Goal: Information Seeking & Learning: Learn about a topic

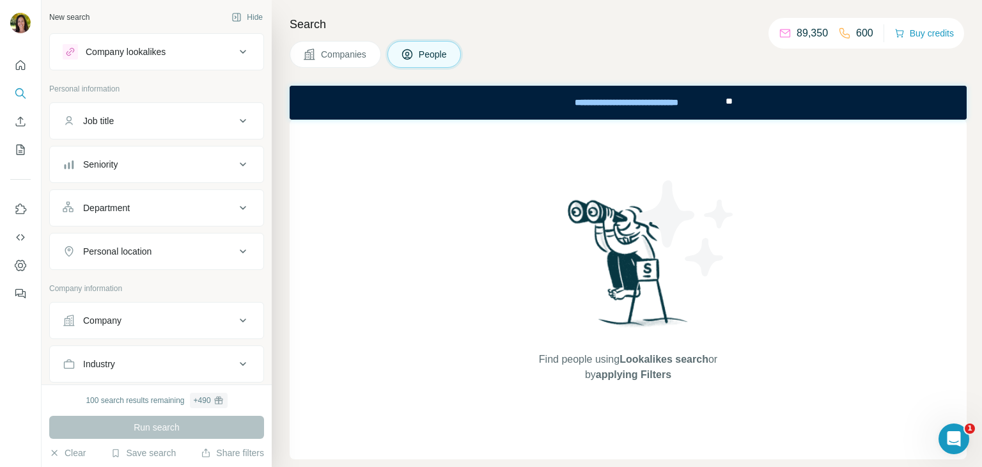
click at [138, 124] on div "Job title" at bounding box center [149, 120] width 173 height 13
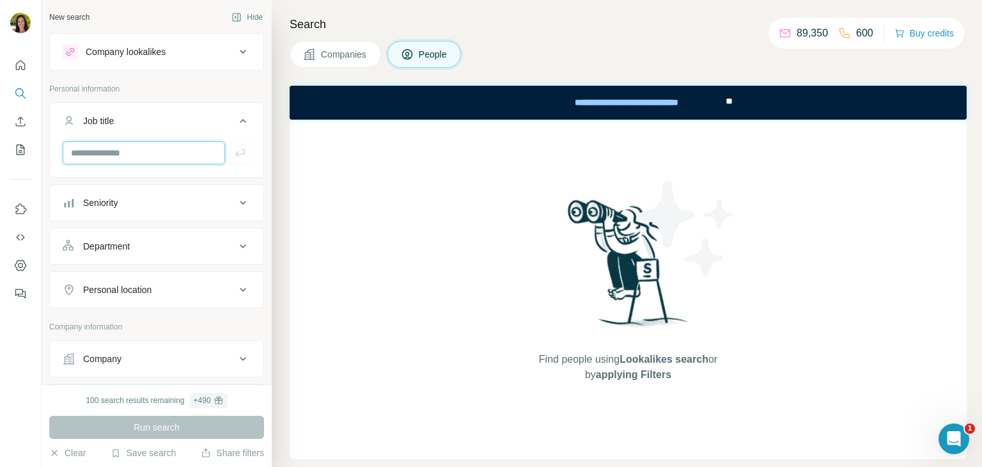
click at [127, 155] on input "text" at bounding box center [144, 152] width 162 height 23
type input "**********"
click at [160, 201] on div "Seniority" at bounding box center [149, 202] width 173 height 13
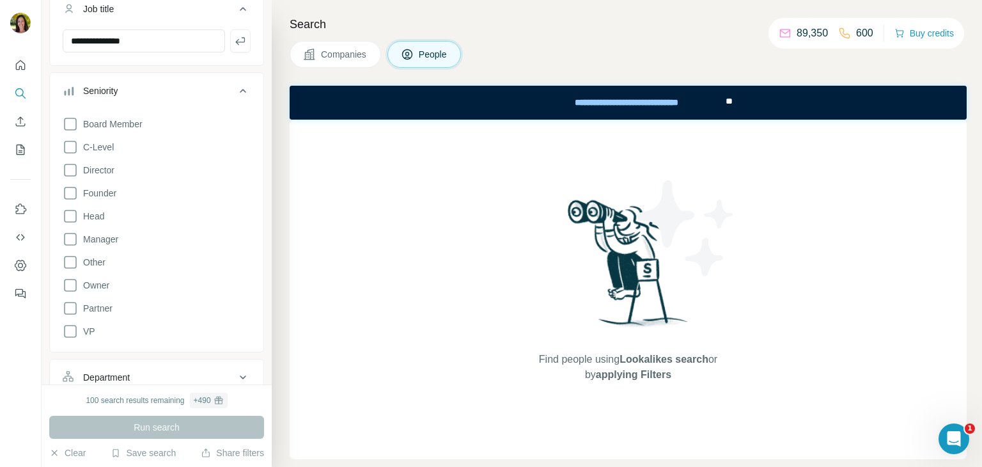
scroll to position [112, 0]
click at [470, 306] on div "Find people using Lookalikes search or by applying Filters" at bounding box center [628, 289] width 677 height 339
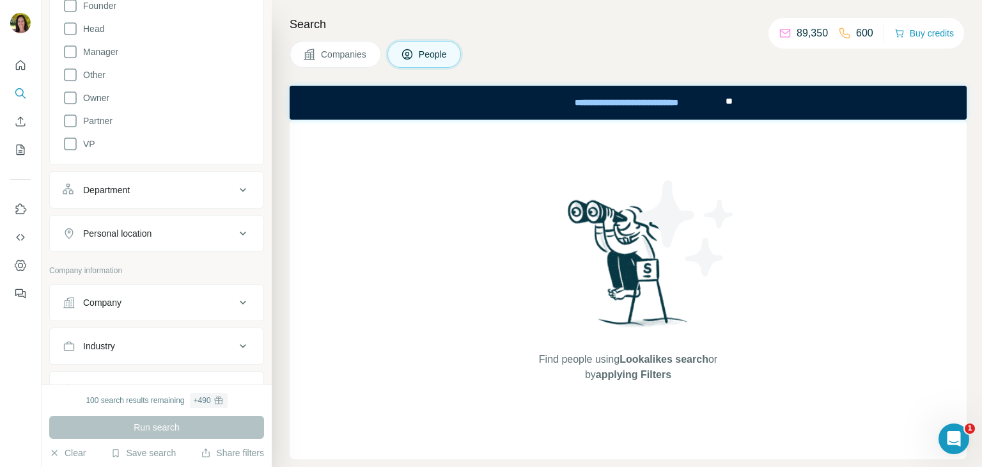
scroll to position [299, 0]
click at [235, 235] on icon at bounding box center [242, 233] width 15 height 15
click at [143, 264] on input "text" at bounding box center [157, 265] width 188 height 23
type input "**********"
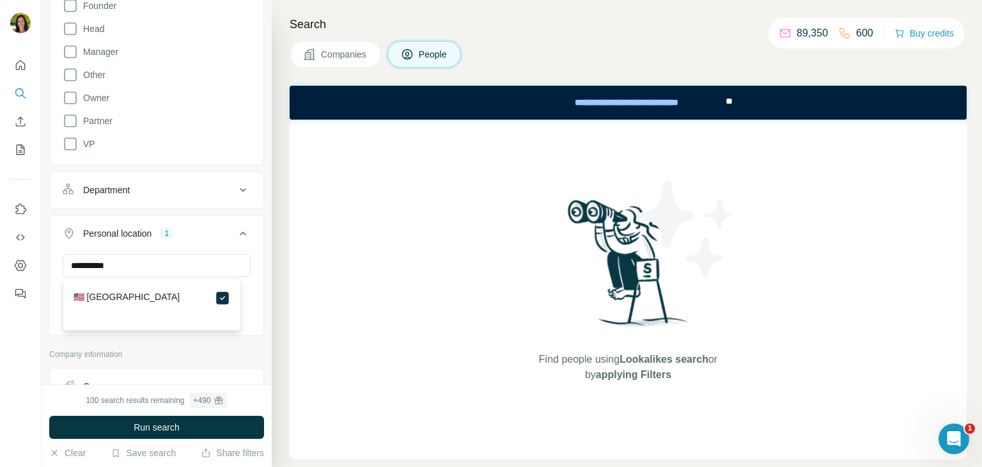
click at [330, 307] on div "Find people using Lookalikes search or by applying Filters" at bounding box center [628, 289] width 677 height 339
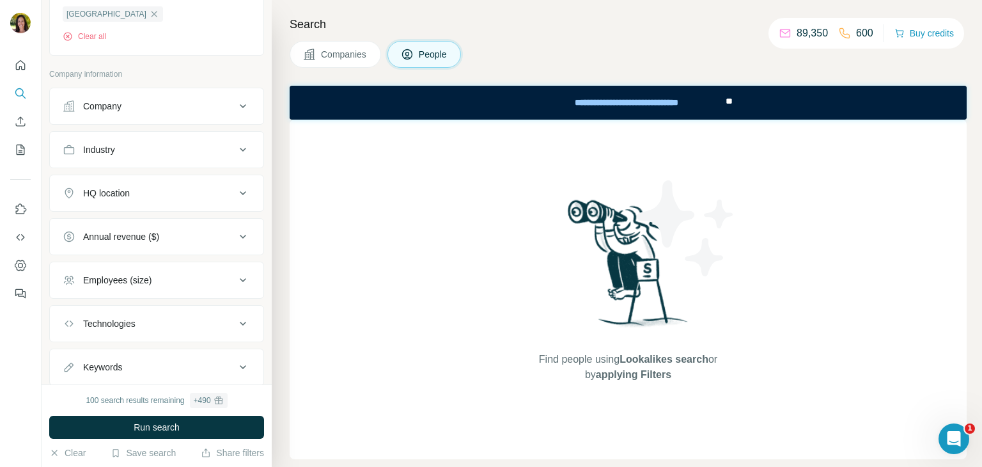
scroll to position [580, 0]
click at [235, 150] on icon at bounding box center [242, 148] width 15 height 15
click at [135, 185] on input at bounding box center [150, 180] width 158 height 14
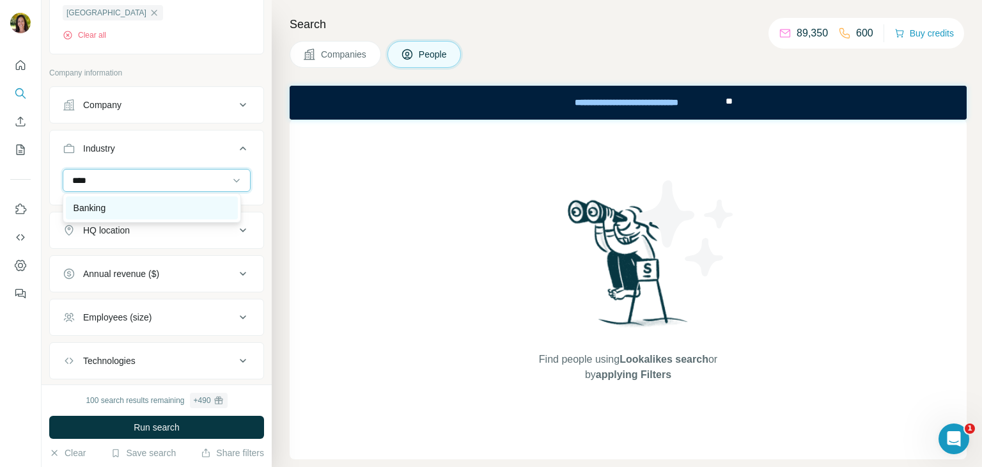
type input "****"
click at [97, 212] on p "Banking" at bounding box center [89, 207] width 33 height 13
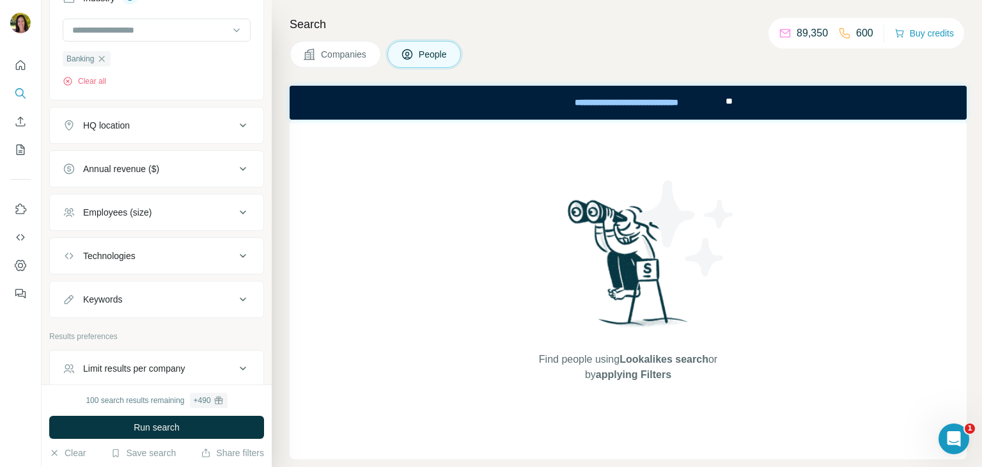
scroll to position [766, 0]
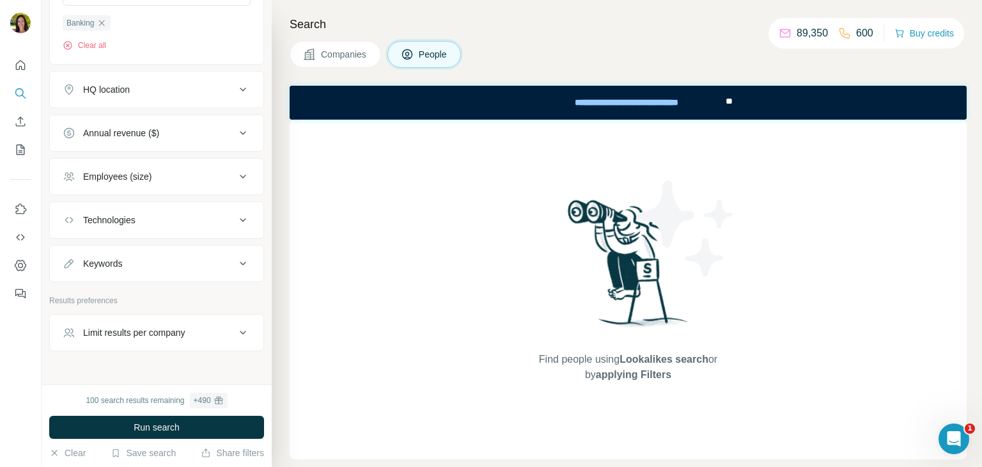
click at [224, 260] on div "Keywords" at bounding box center [149, 263] width 173 height 13
click at [146, 284] on input "text" at bounding box center [144, 295] width 162 height 23
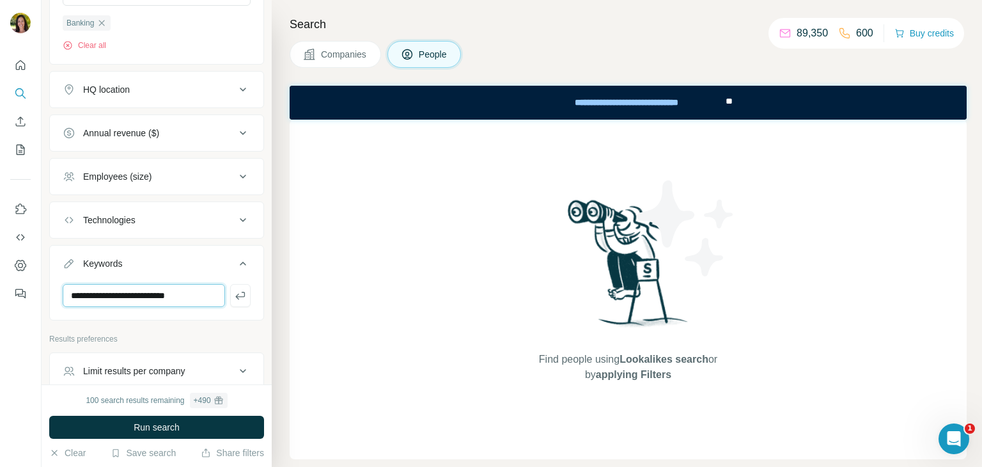
scroll to position [828, 0]
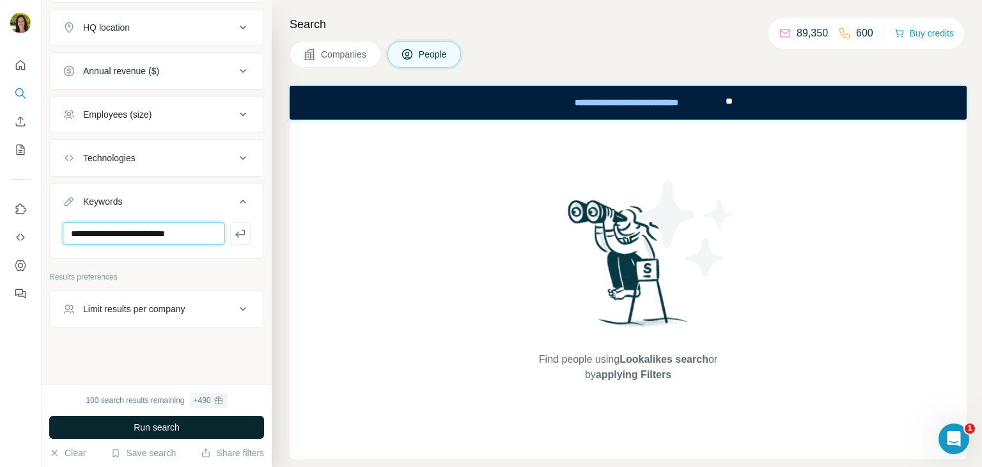
type input "**********"
click at [157, 425] on span "Run search" at bounding box center [157, 427] width 46 height 13
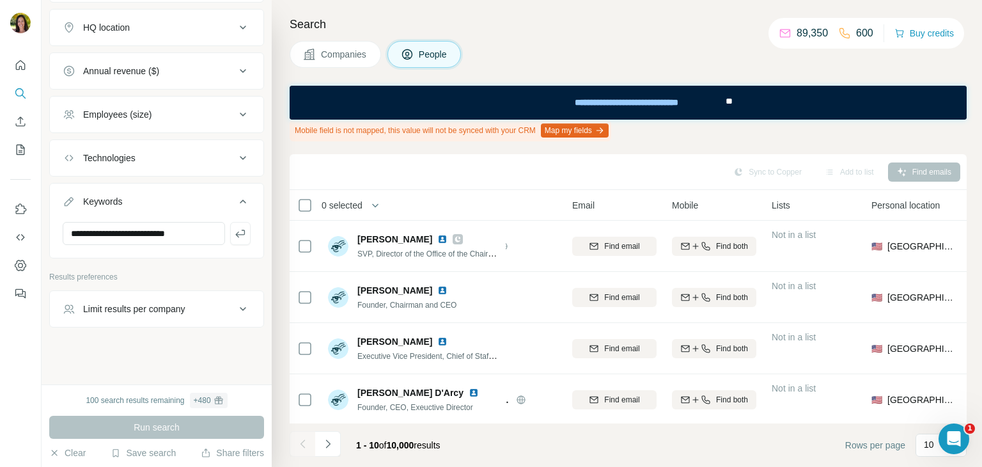
scroll to position [0, 0]
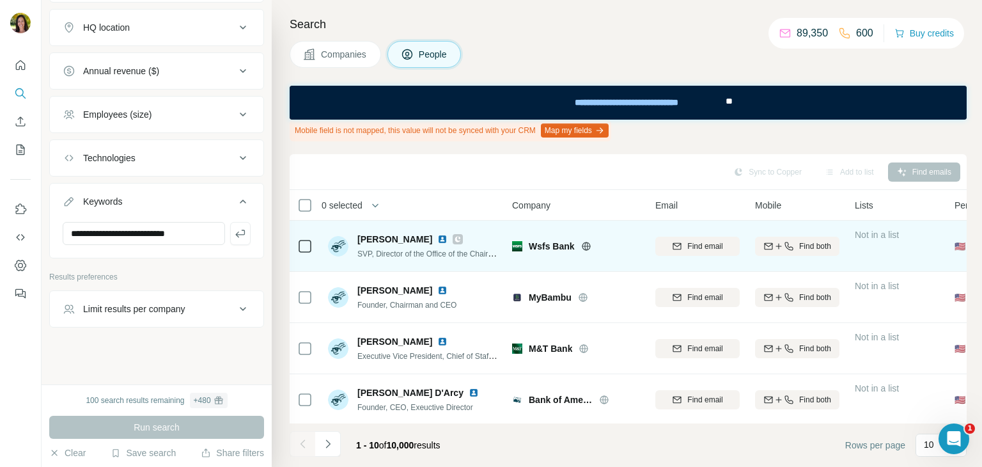
click at [437, 238] on img at bounding box center [442, 239] width 10 height 10
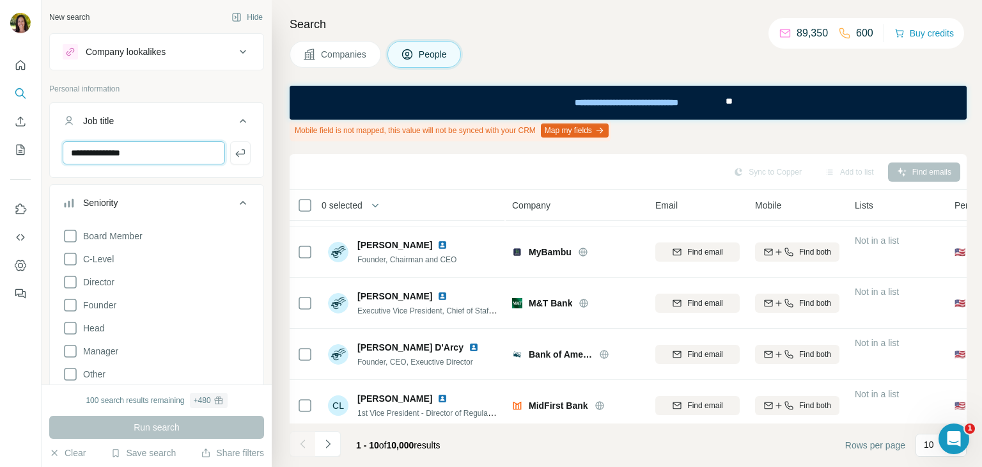
click at [182, 153] on input "**********" at bounding box center [144, 152] width 162 height 23
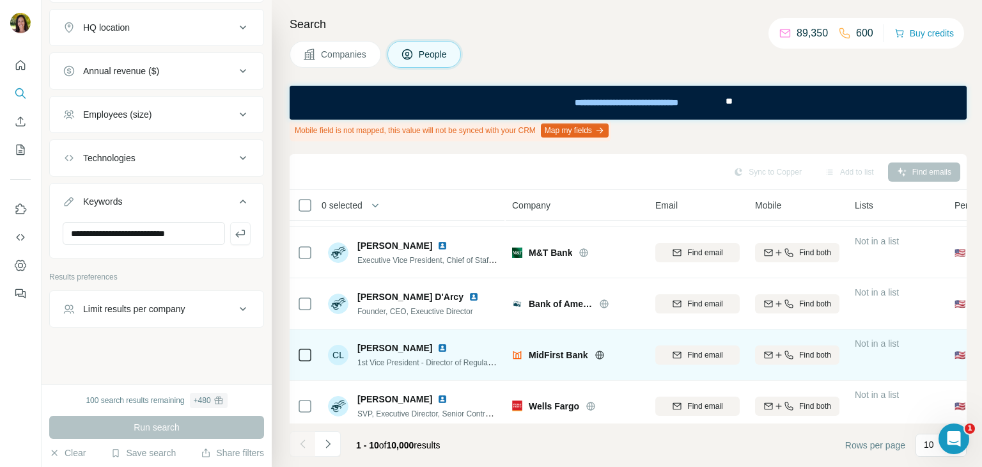
scroll to position [97, 0]
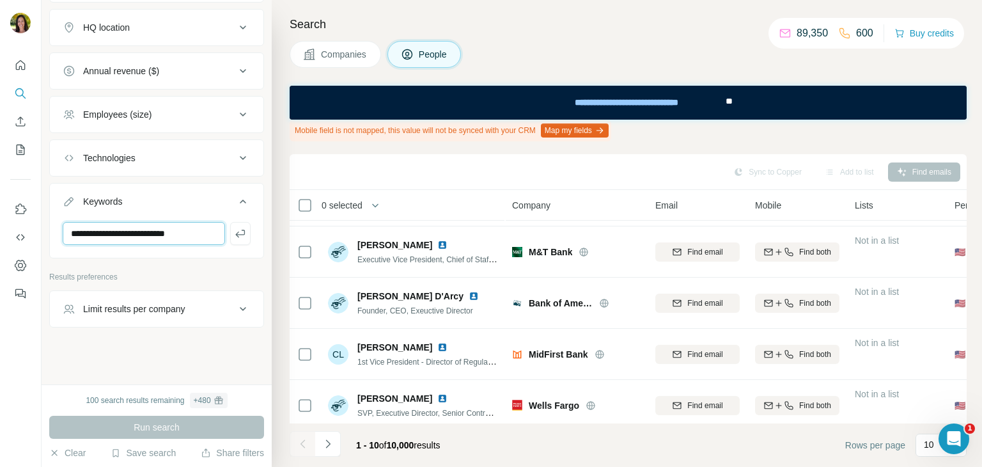
click at [178, 224] on input "**********" at bounding box center [144, 233] width 162 height 23
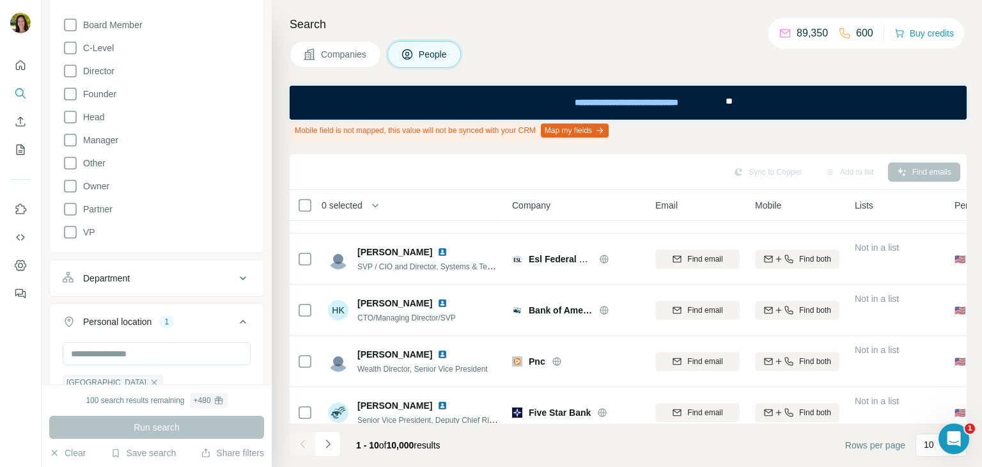
scroll to position [209, 0]
click at [72, 141] on icon at bounding box center [70, 141] width 15 height 15
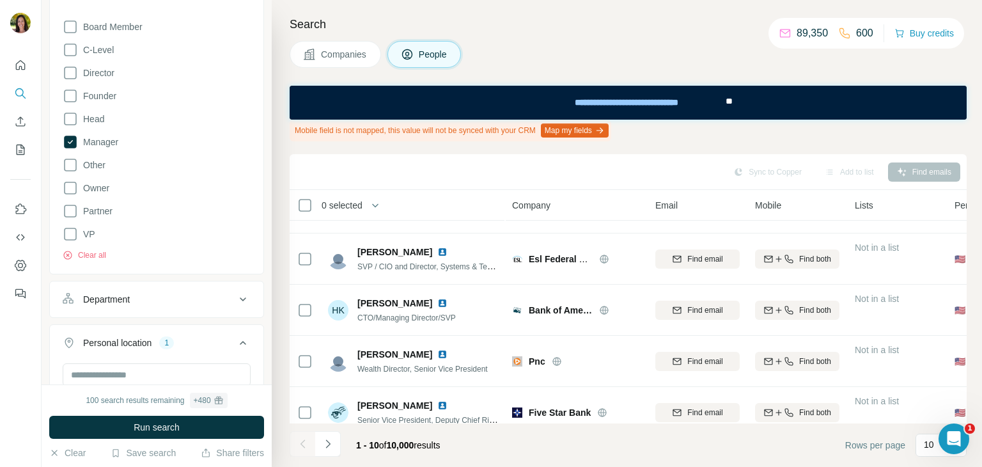
scroll to position [286, 0]
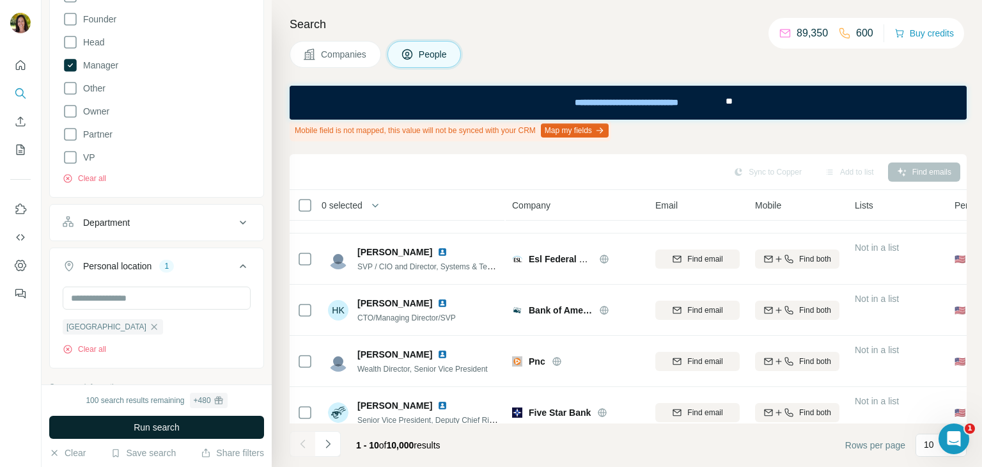
click at [198, 431] on button "Run search" at bounding box center [156, 426] width 215 height 23
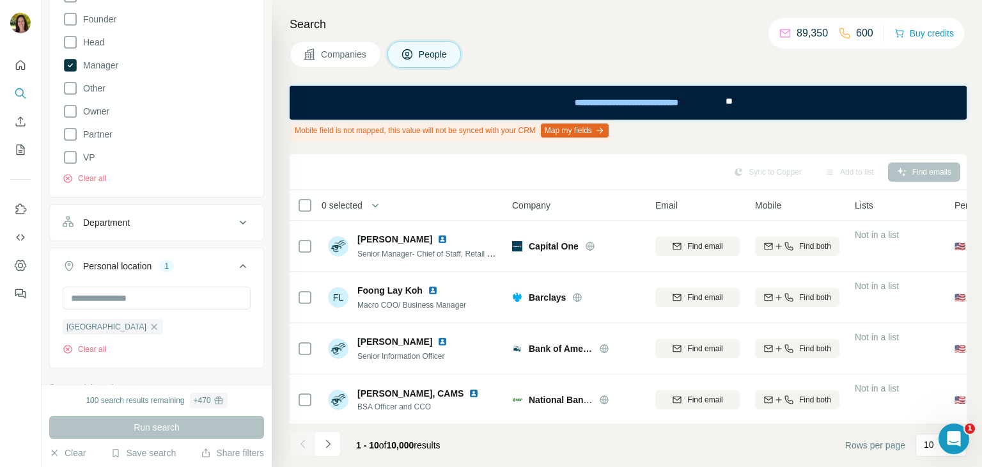
scroll to position [315, 0]
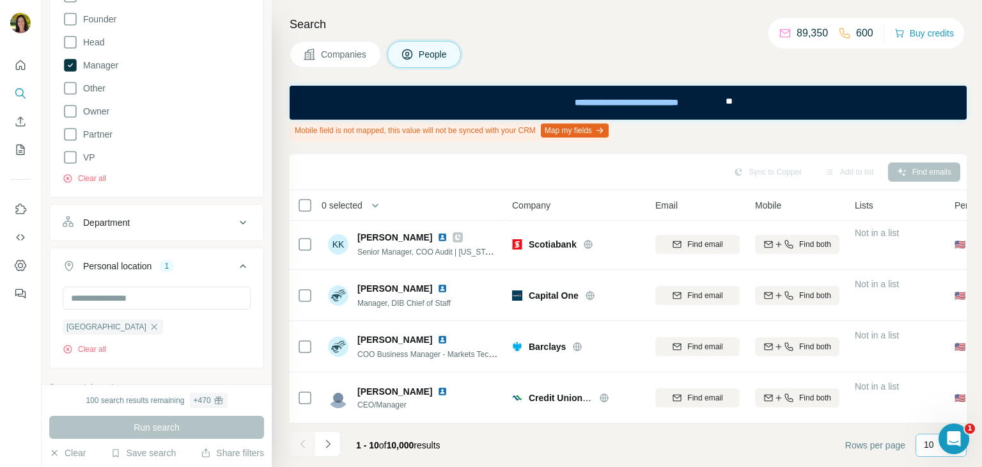
click at [917, 448] on div "10" at bounding box center [940, 444] width 51 height 23
click at [931, 346] on p "60" at bounding box center [931, 347] width 10 height 13
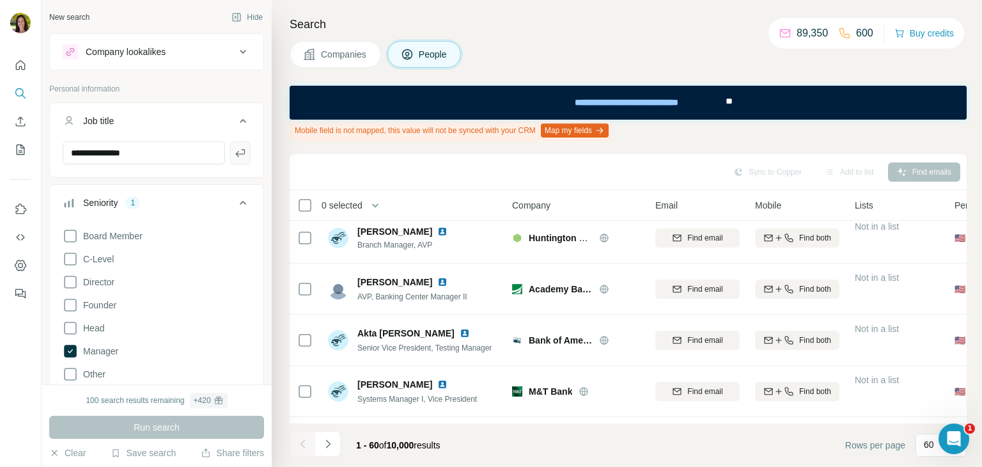
click at [234, 154] on icon "button" at bounding box center [240, 152] width 13 height 13
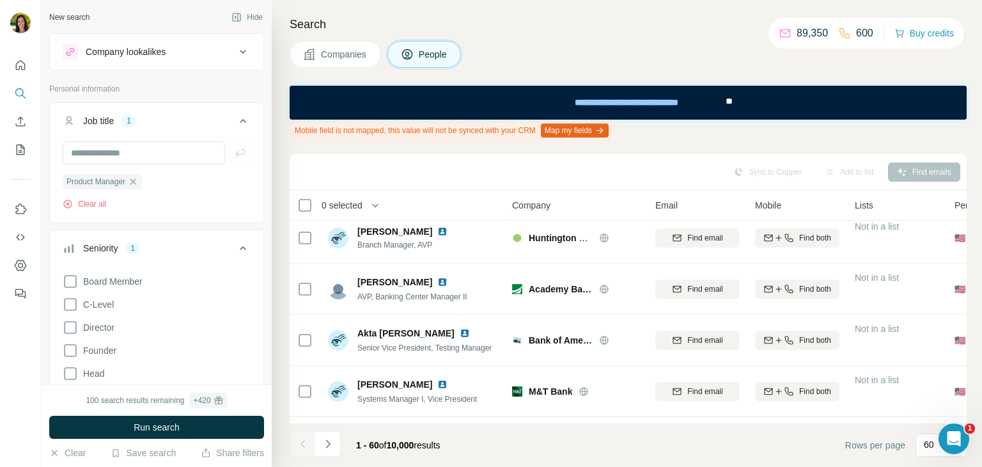
click at [235, 50] on icon at bounding box center [242, 51] width 15 height 15
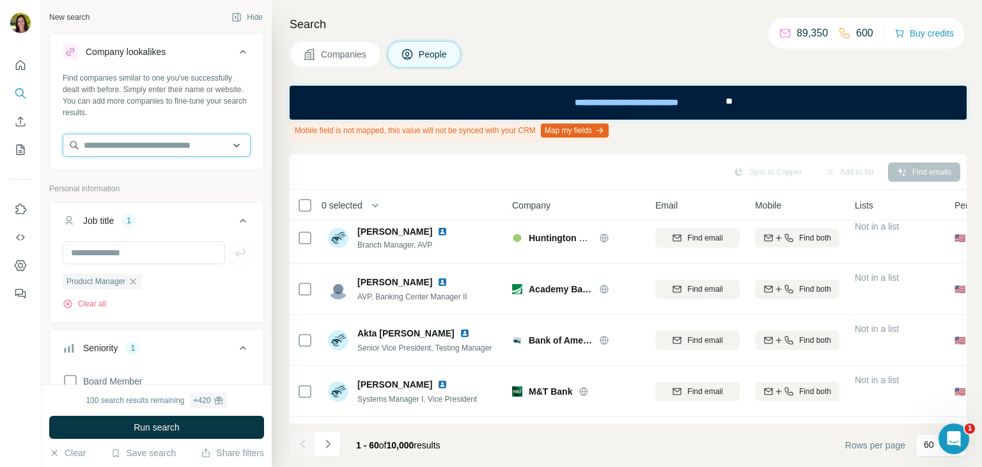
click at [123, 146] on input "text" at bounding box center [157, 145] width 188 height 23
paste input "**********"
type input "**********"
click at [151, 149] on input "**********" at bounding box center [157, 145] width 188 height 23
click at [88, 303] on button "Clear all" at bounding box center [84, 304] width 43 height 12
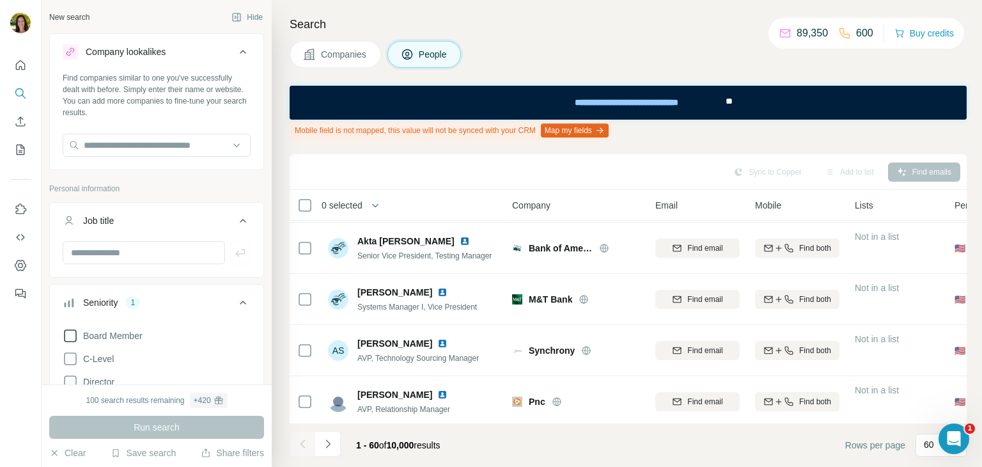
scroll to position [1728, 0]
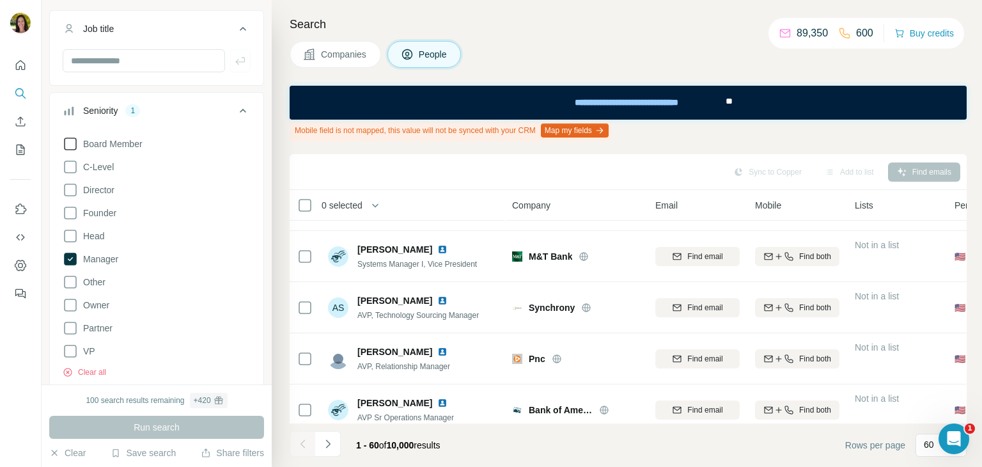
scroll to position [260, 0]
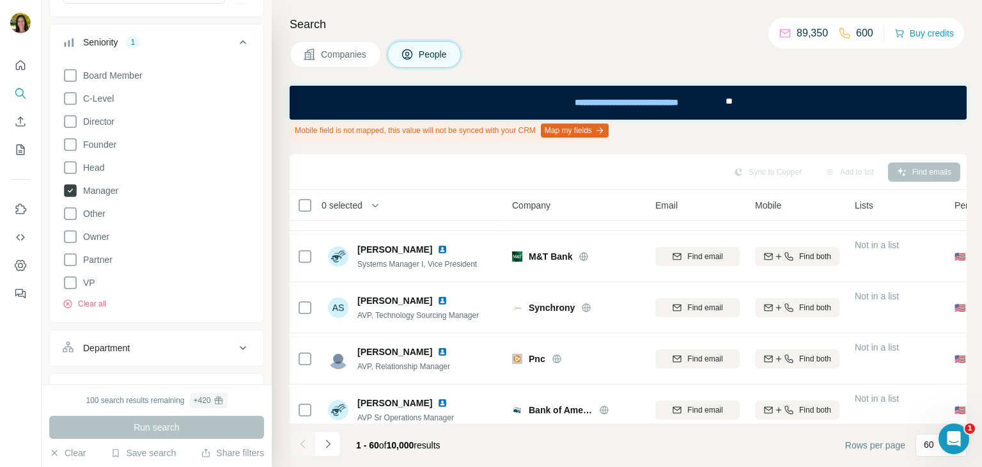
click at [66, 189] on icon at bounding box center [70, 190] width 13 height 13
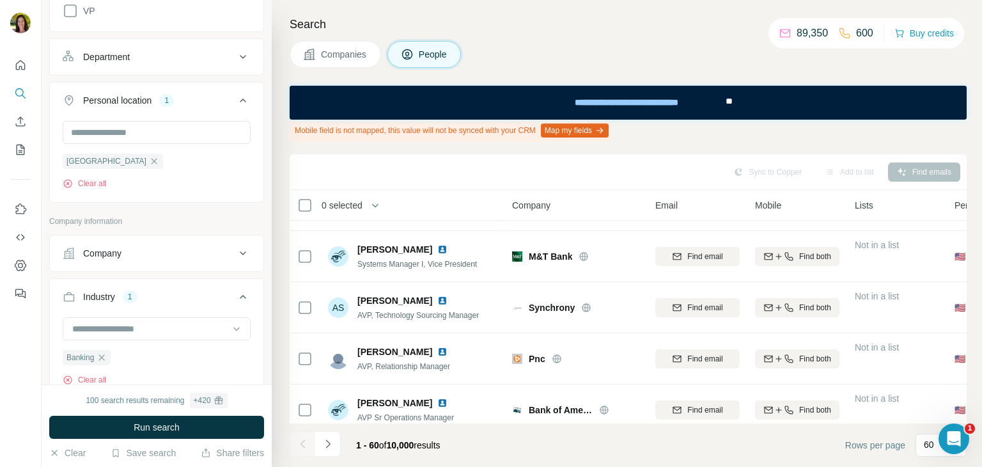
scroll to position [534, 0]
click at [98, 180] on button "Clear all" at bounding box center [84, 182] width 43 height 12
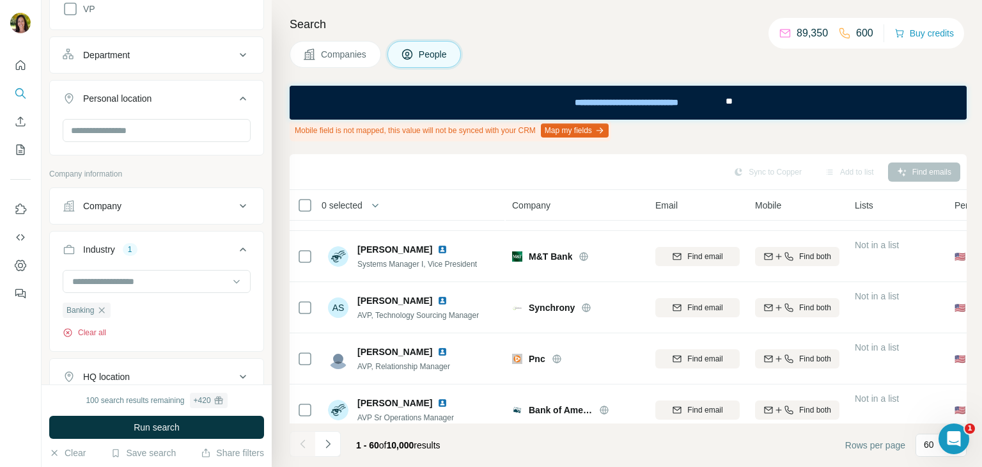
click at [89, 333] on button "Clear all" at bounding box center [84, 333] width 43 height 12
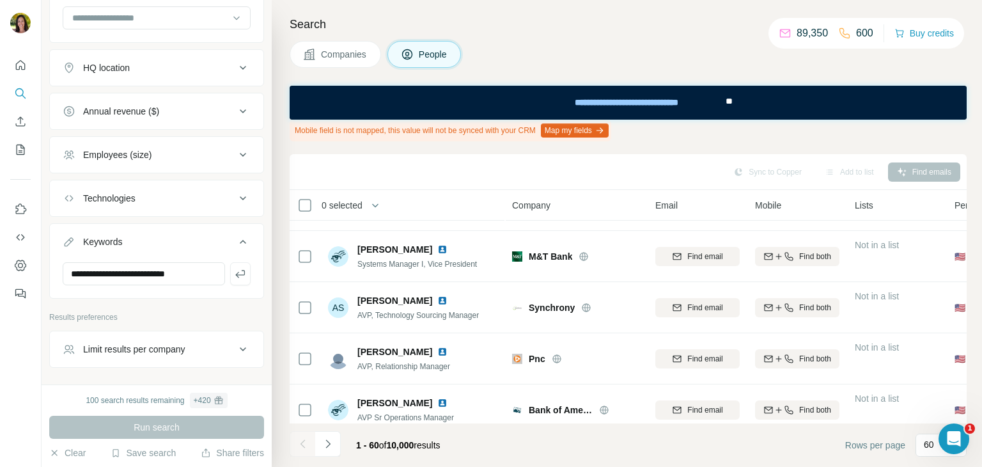
scroll to position [836, 0]
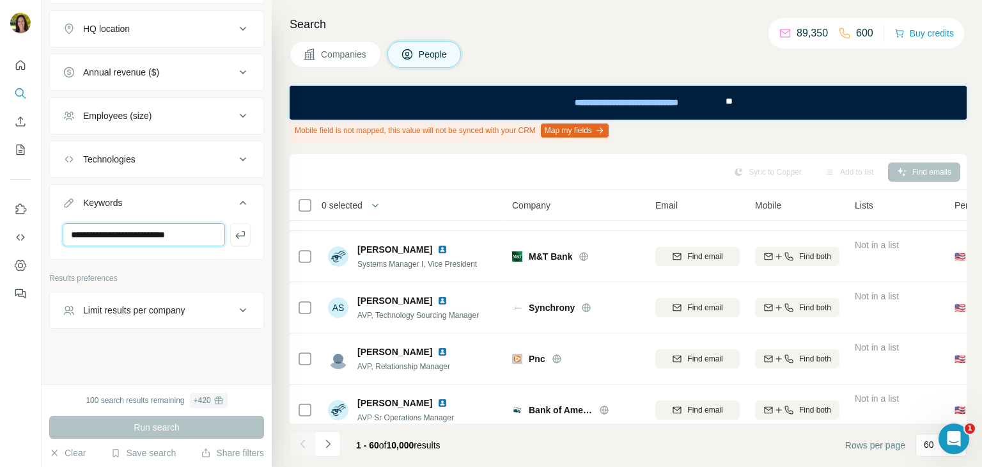
drag, startPoint x: 202, startPoint y: 228, endPoint x: 38, endPoint y: 272, distance: 169.3
click at [38, 272] on div "**********" at bounding box center [491, 233] width 982 height 467
click at [95, 385] on div "100 search results remaining + 420 Run search Clear Save search Share filters" at bounding box center [157, 425] width 230 height 82
click at [125, 367] on div "New search Hide Company lookalikes Find companies similar to one you've success…" at bounding box center [157, 192] width 230 height 384
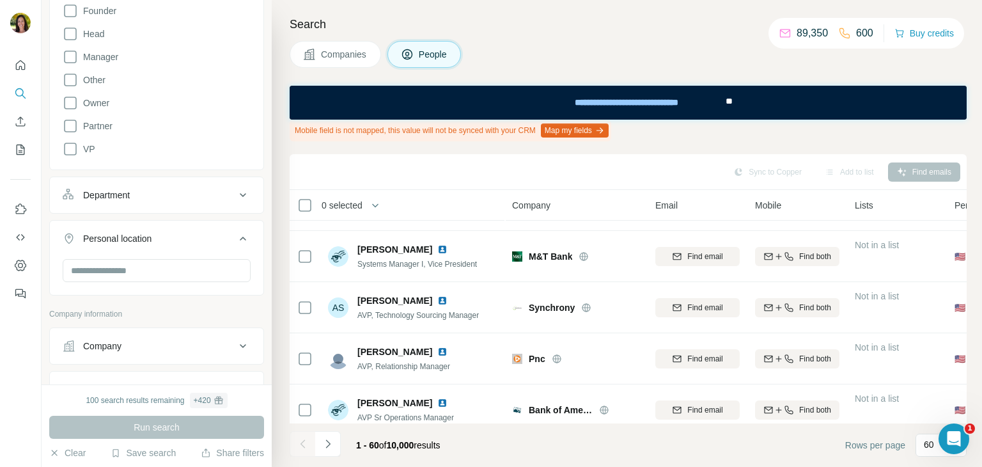
scroll to position [0, 0]
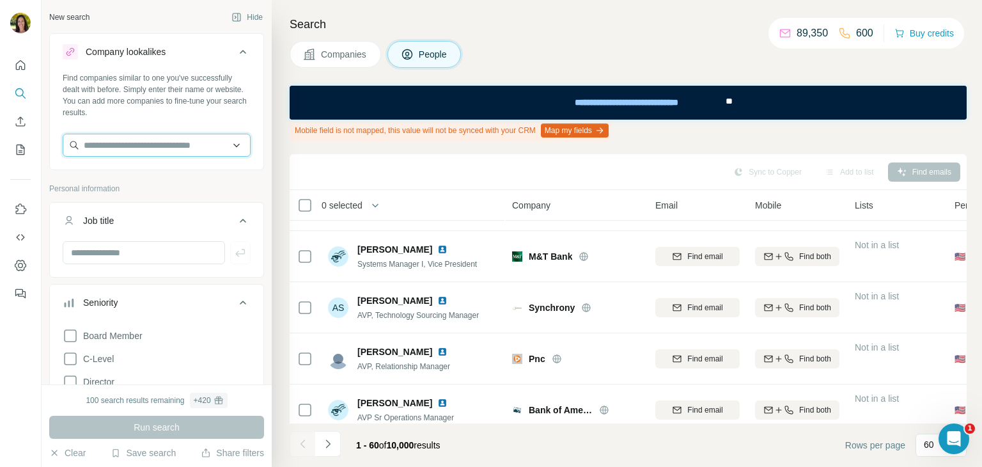
click at [125, 145] on input "text" at bounding box center [157, 145] width 188 height 23
paste input "**********"
drag, startPoint x: 156, startPoint y: 143, endPoint x: 54, endPoint y: 159, distance: 103.5
click at [54, 159] on div "**********" at bounding box center [156, 119] width 213 height 95
paste input "text"
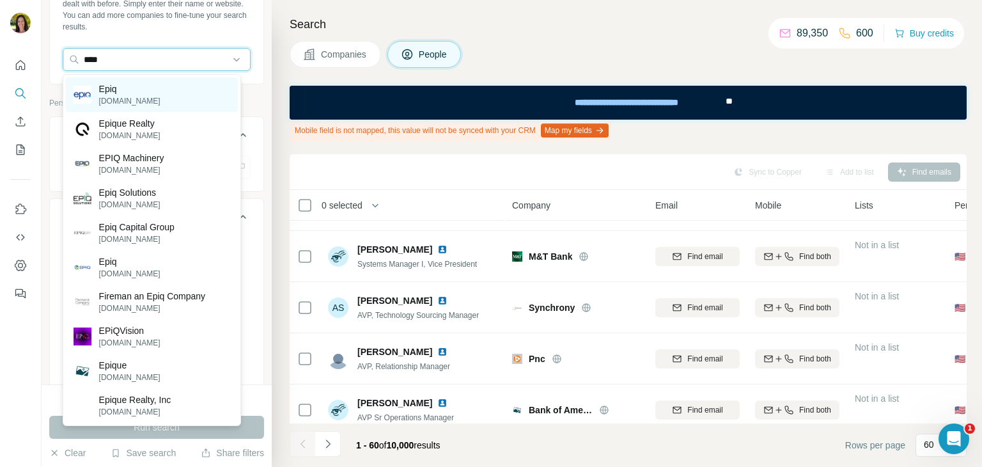
scroll to position [84, 0]
type input "****"
click at [164, 100] on div "Epiq [DOMAIN_NAME]" at bounding box center [152, 94] width 172 height 35
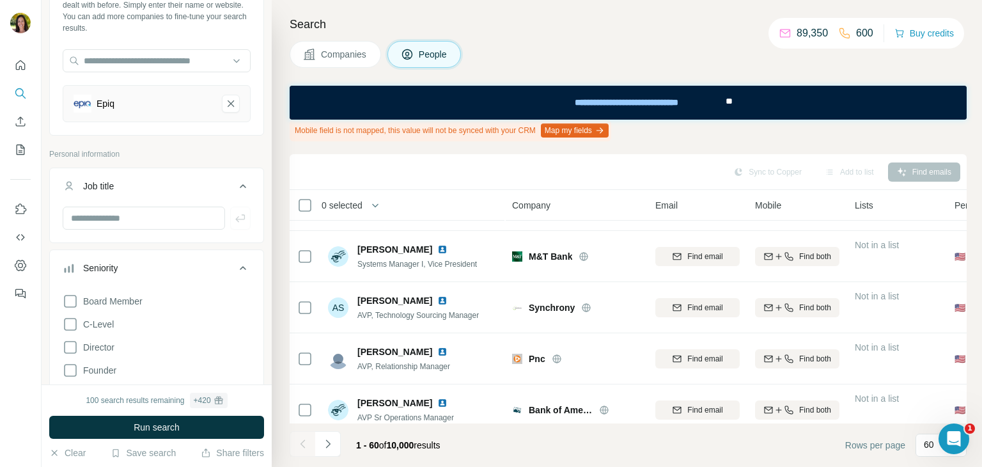
click at [332, 51] on span "Companies" at bounding box center [344, 54] width 47 height 13
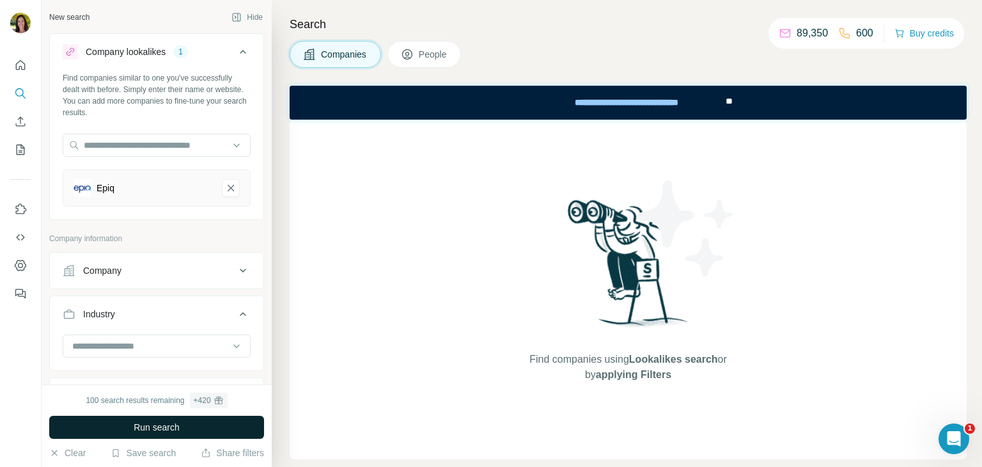
click at [210, 426] on button "Run search" at bounding box center [156, 426] width 215 height 23
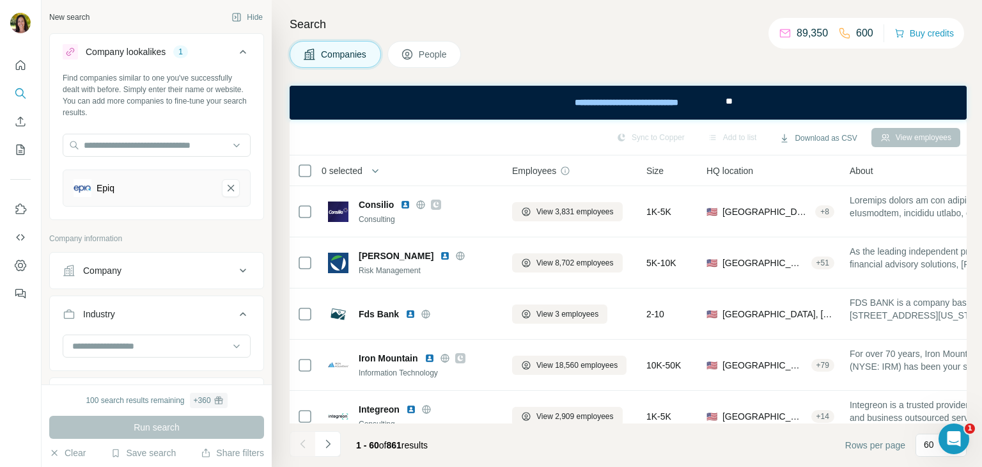
drag, startPoint x: 380, startPoint y: 422, endPoint x: 462, endPoint y: 418, distance: 82.6
click at [460, 428] on footer "1 - 60 of 861 results Rows per page 60" at bounding box center [628, 444] width 677 height 43
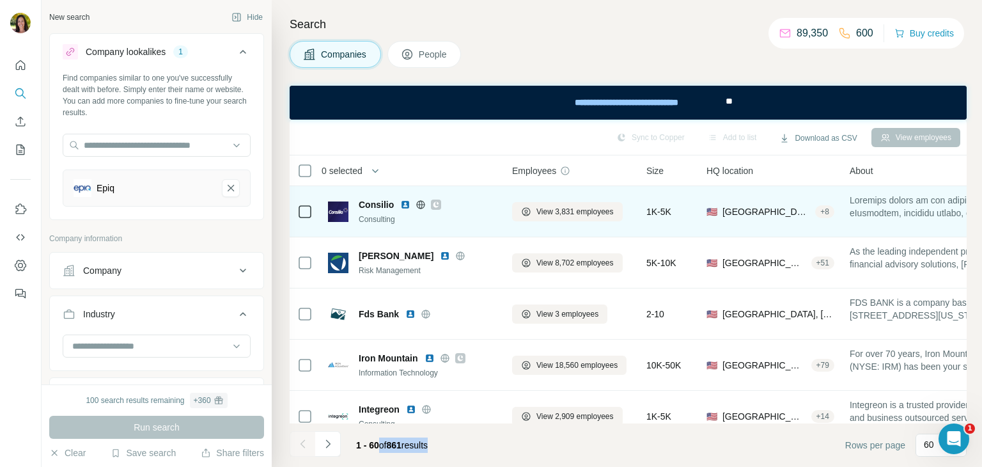
click at [404, 203] on img at bounding box center [405, 204] width 10 height 10
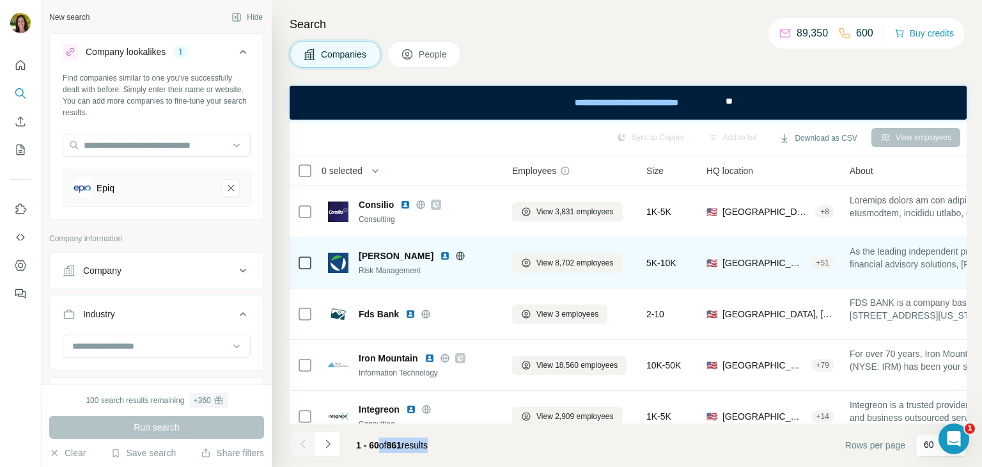
click at [440, 253] on img at bounding box center [445, 256] width 10 height 10
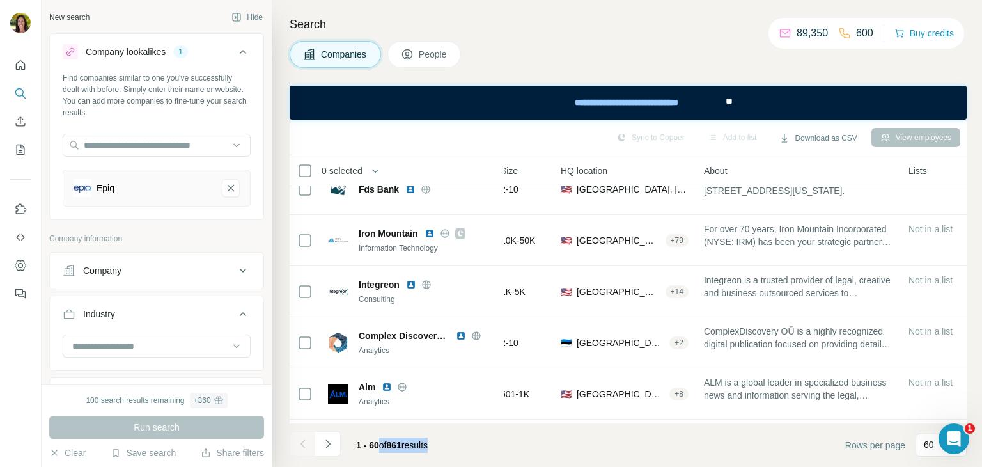
scroll to position [125, 148]
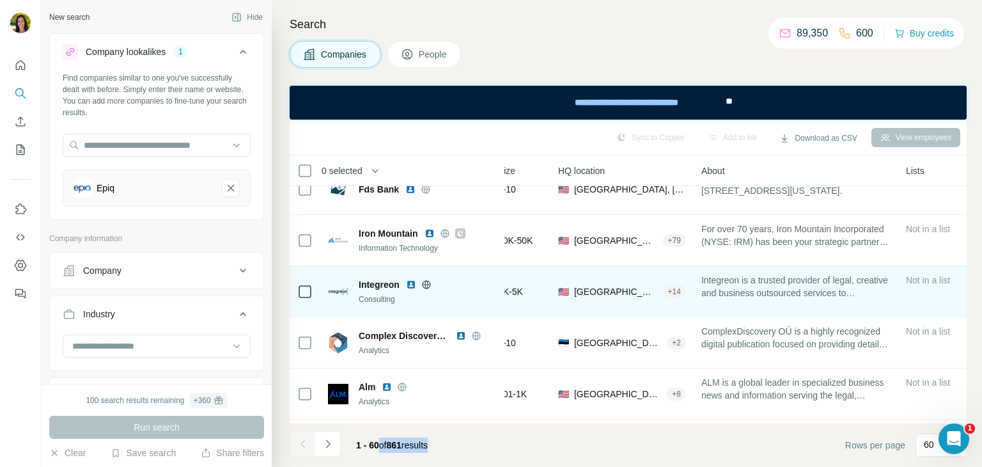
click at [408, 282] on img at bounding box center [411, 284] width 10 height 10
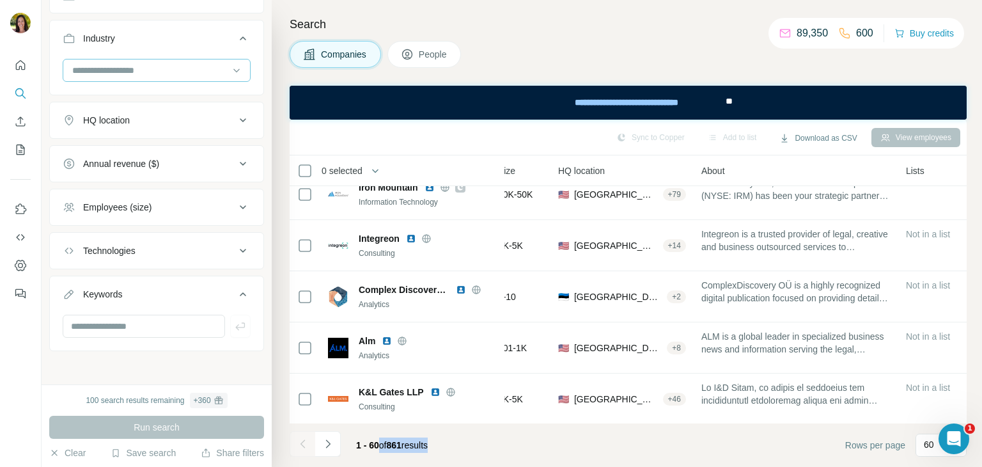
scroll to position [276, 0]
click at [131, 330] on input "text" at bounding box center [144, 325] width 162 height 23
type input "**********"
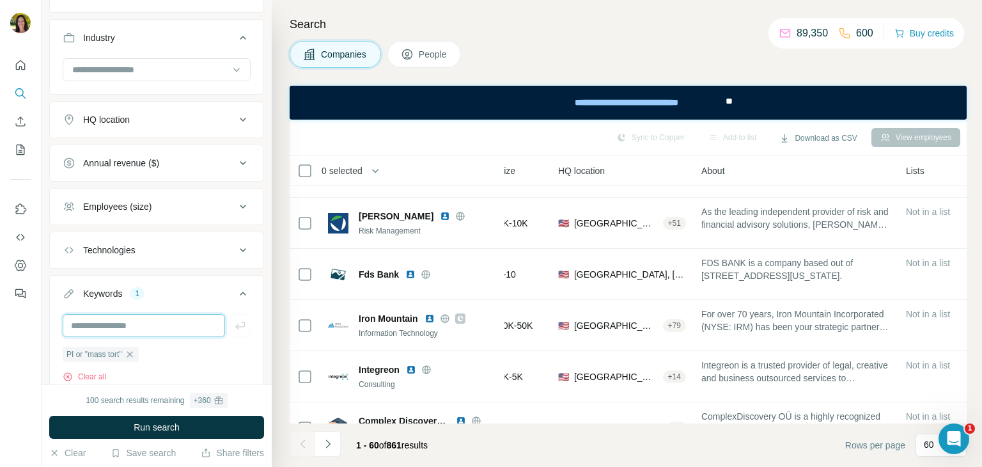
scroll to position [0, 148]
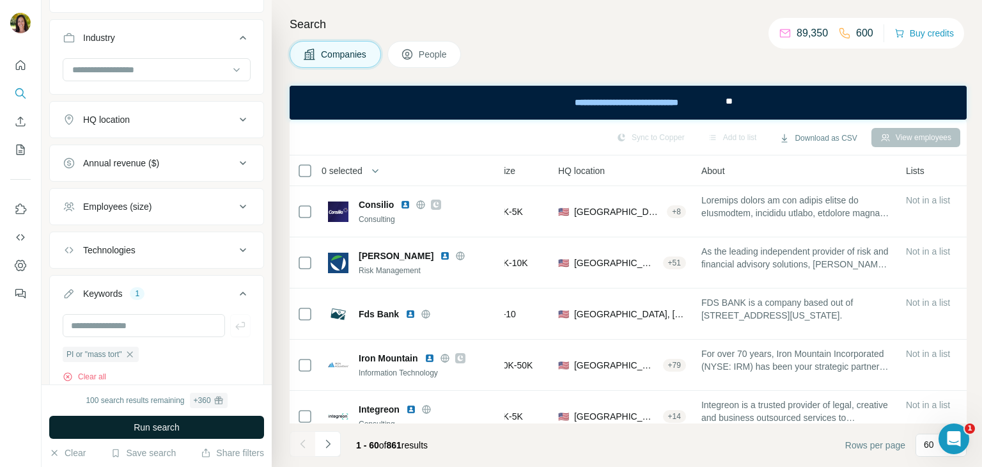
click at [189, 422] on button "Run search" at bounding box center [156, 426] width 215 height 23
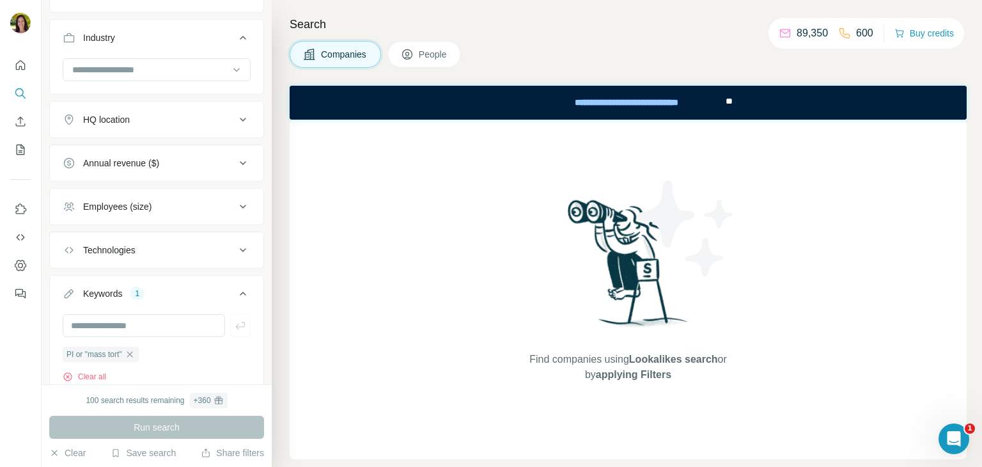
scroll to position [321, 0]
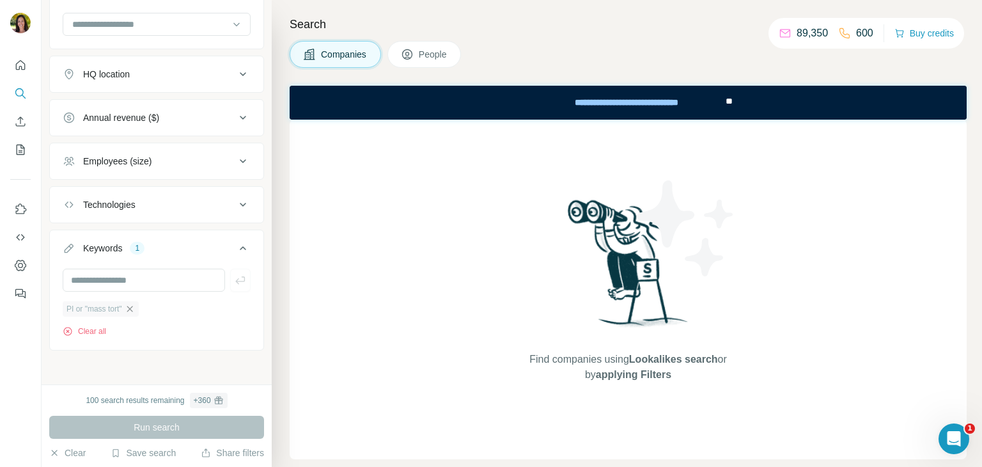
click at [135, 310] on icon "button" at bounding box center [130, 309] width 10 height 10
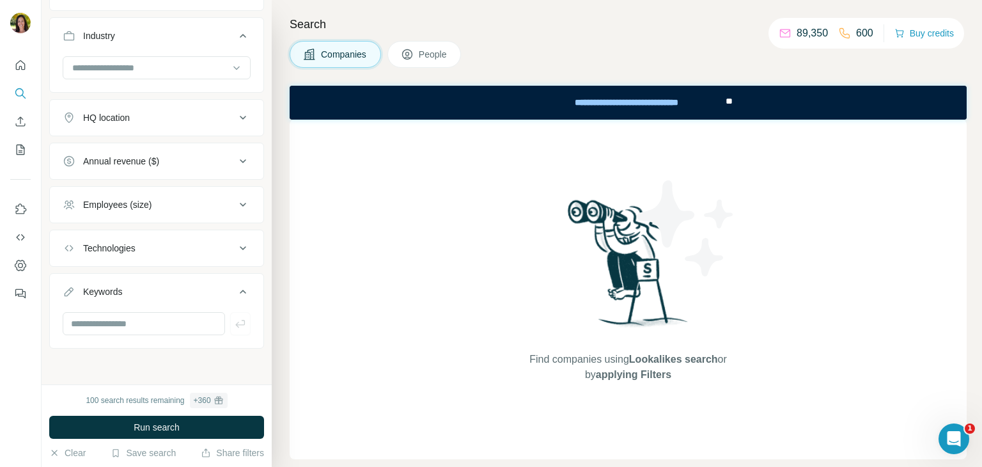
scroll to position [276, 0]
click at [134, 321] on input "text" at bounding box center [144, 325] width 162 height 23
type input "*"
type input "**********"
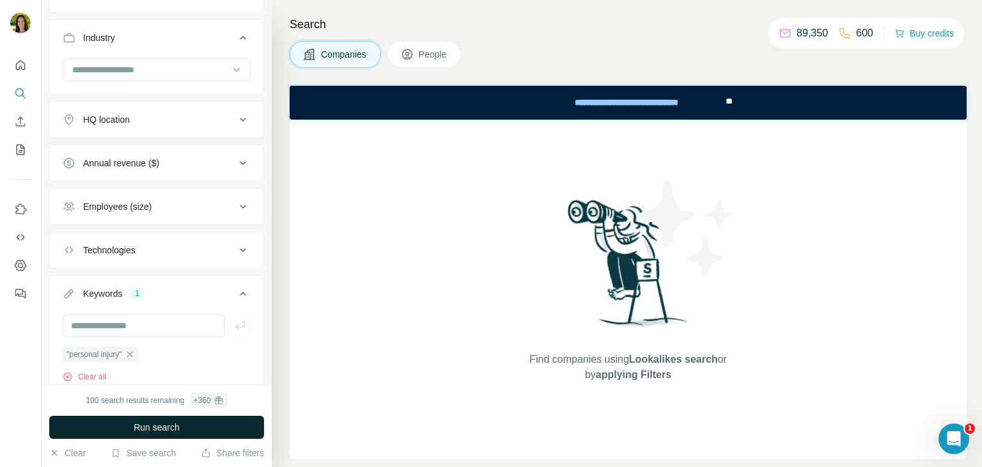
click at [128, 420] on button "Run search" at bounding box center [156, 426] width 215 height 23
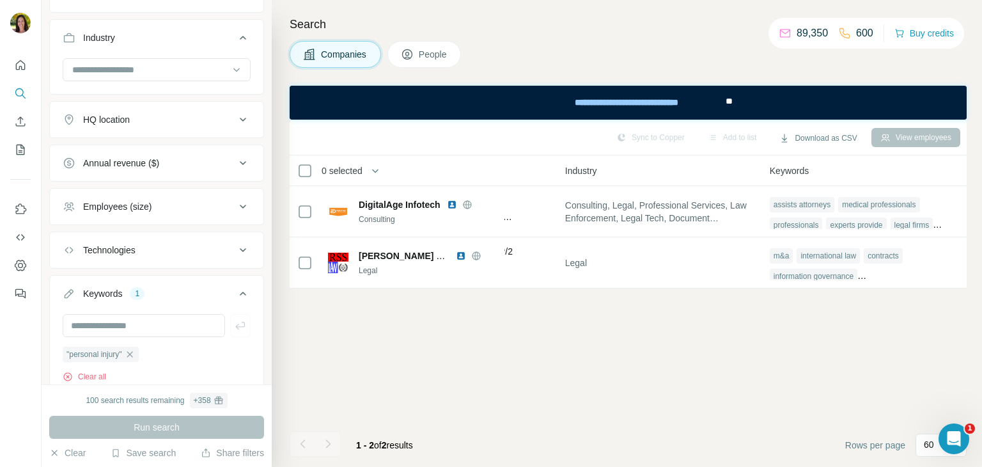
scroll to position [0, 865]
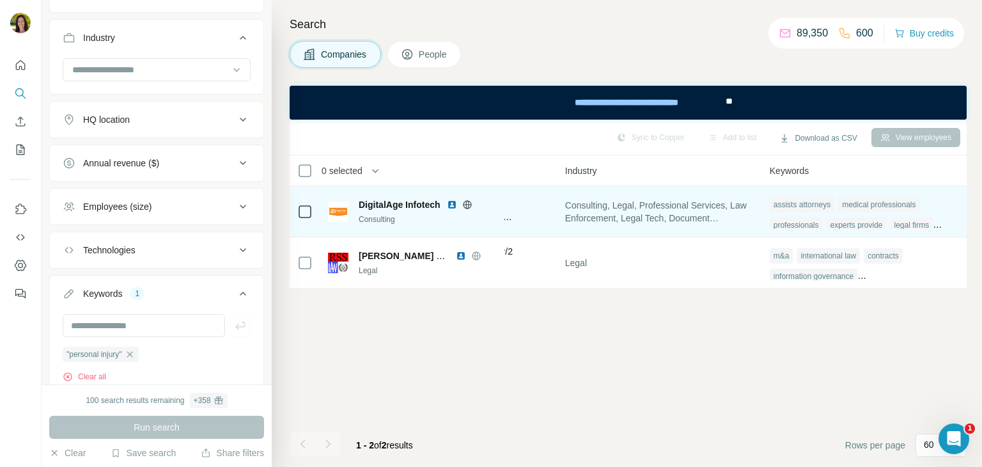
click at [406, 205] on span "DigitalAge Infotech" at bounding box center [400, 204] width 82 height 13
click at [452, 204] on img at bounding box center [452, 204] width 10 height 10
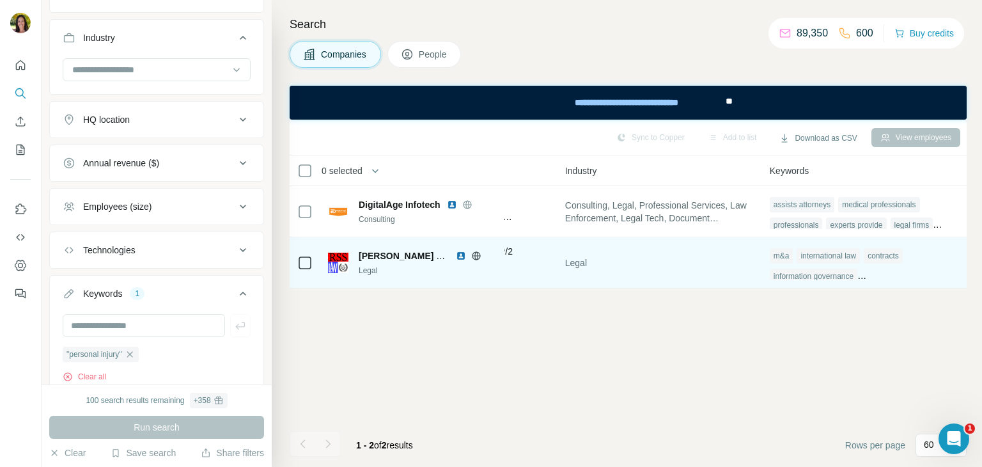
click at [412, 256] on span "[PERSON_NAME] and Associates P.A." at bounding box center [440, 256] width 162 height 10
click at [463, 256] on img at bounding box center [461, 256] width 10 height 10
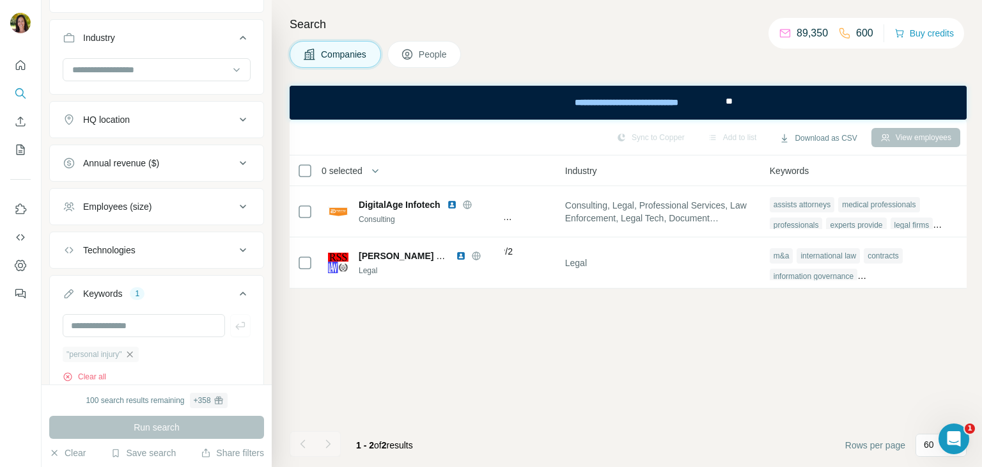
click at [133, 351] on icon "button" at bounding box center [130, 354] width 10 height 10
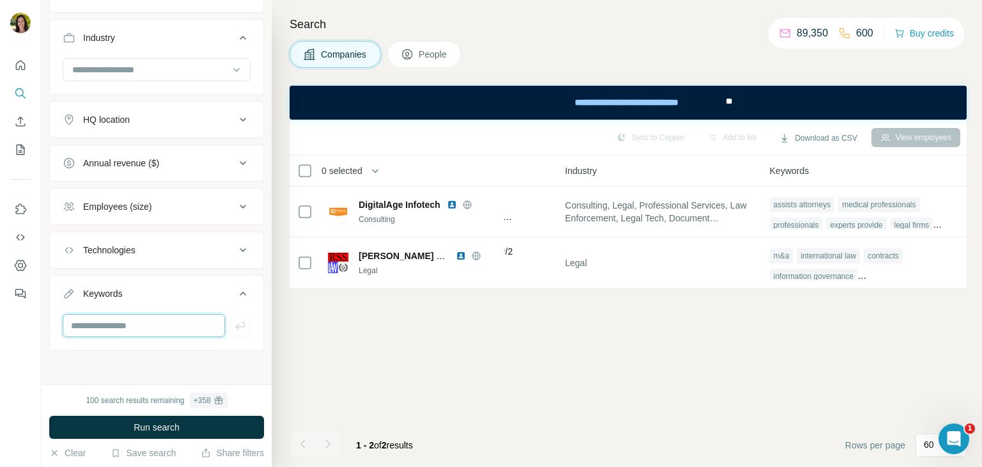
click at [131, 329] on input "text" at bounding box center [144, 325] width 162 height 23
type input "**********"
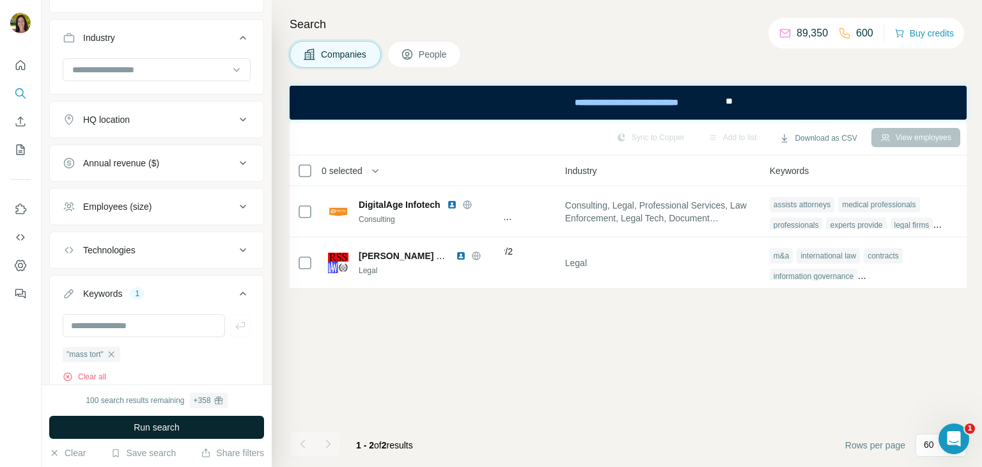
click at [156, 422] on span "Run search" at bounding box center [157, 427] width 46 height 13
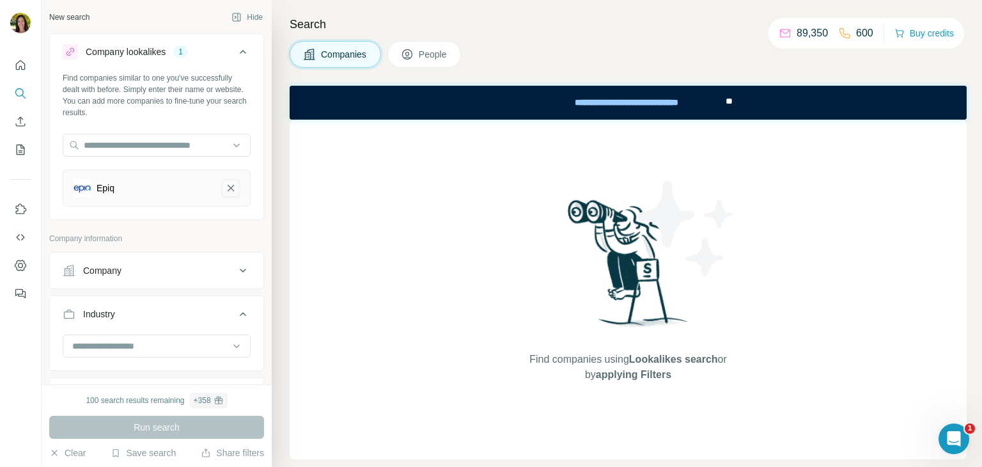
click at [228, 188] on icon "Epiq-remove-button" at bounding box center [231, 188] width 6 height 6
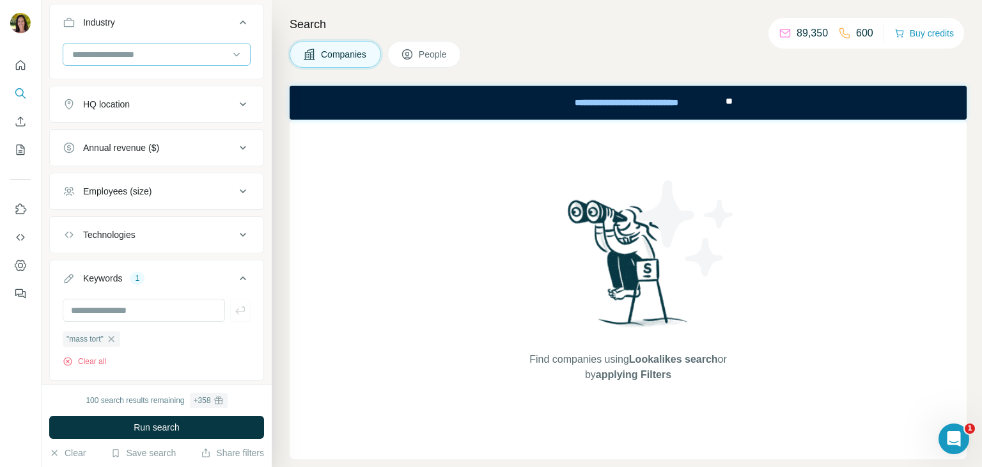
scroll to position [272, 0]
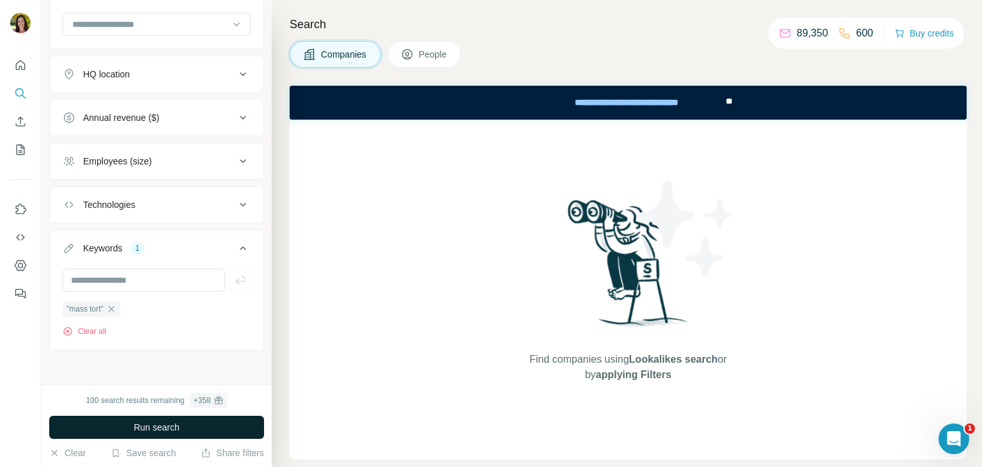
click at [174, 426] on span "Run search" at bounding box center [157, 427] width 46 height 13
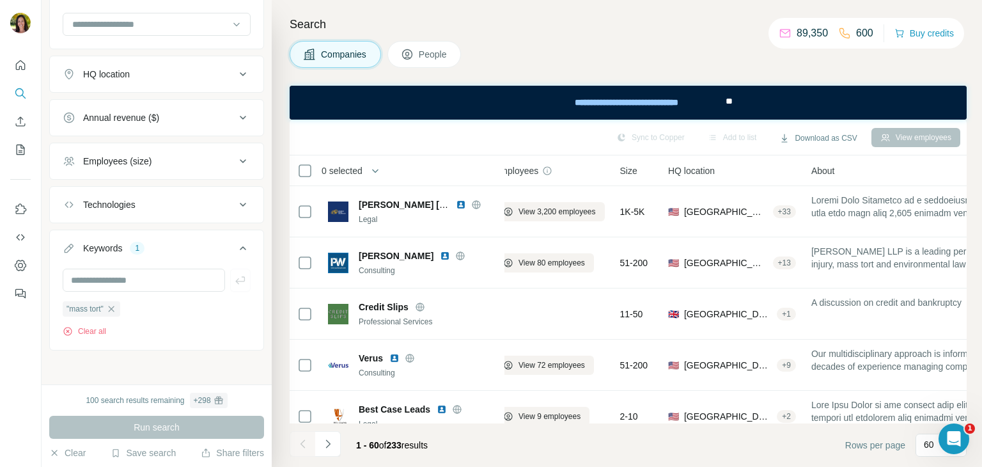
scroll to position [0, 0]
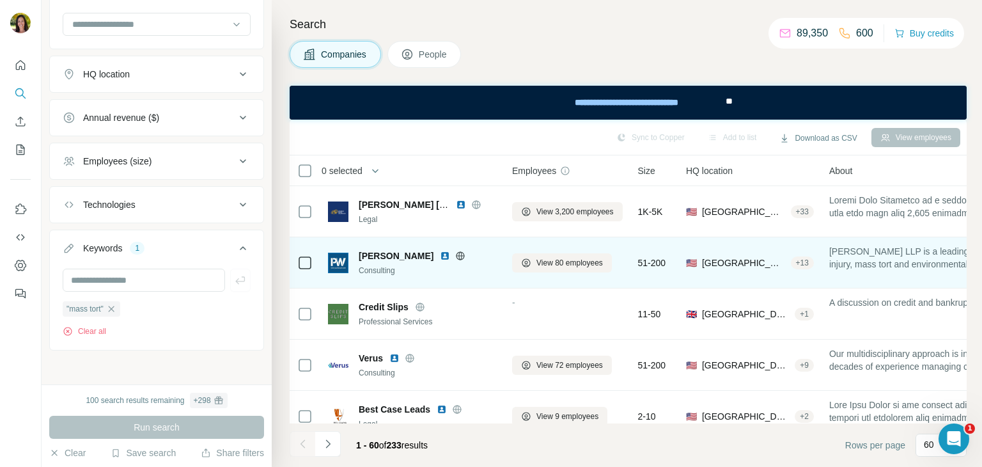
click at [444, 257] on img at bounding box center [445, 256] width 10 height 10
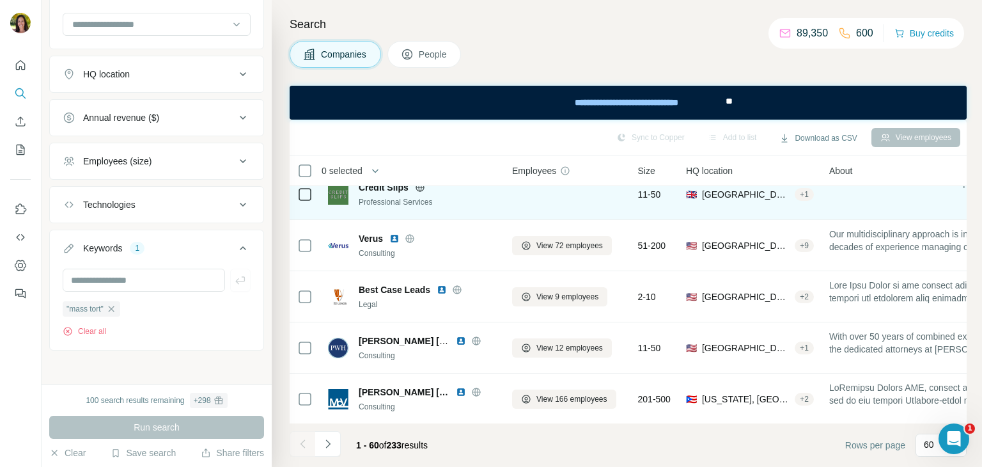
scroll to position [119, 0]
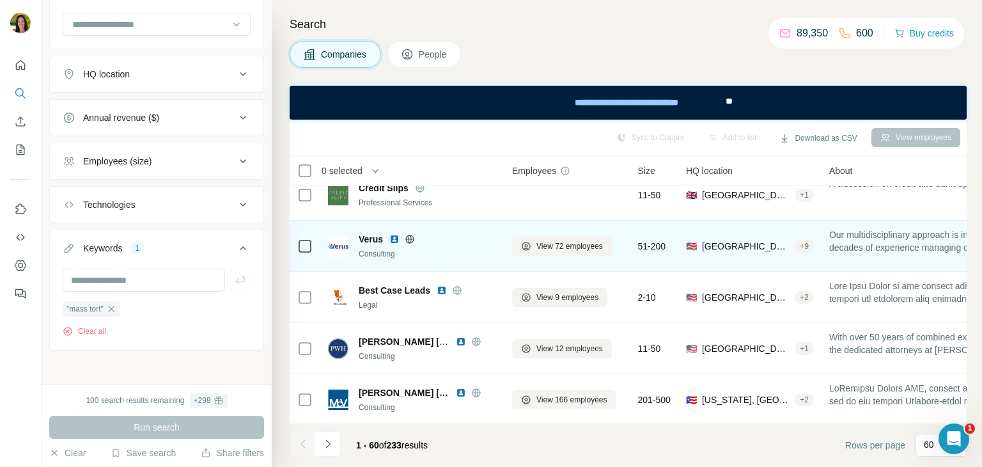
click at [396, 239] on img at bounding box center [394, 239] width 10 height 10
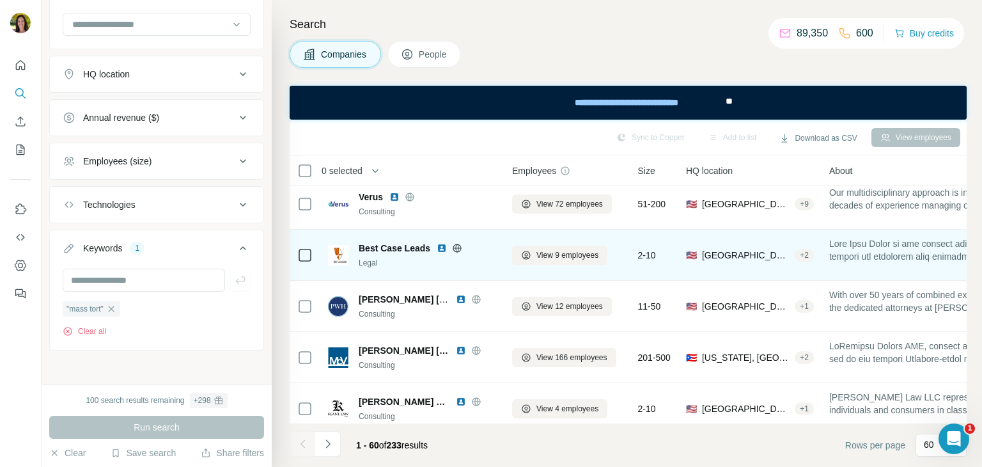
scroll to position [160, 0]
click at [442, 249] on img at bounding box center [442, 249] width 10 height 10
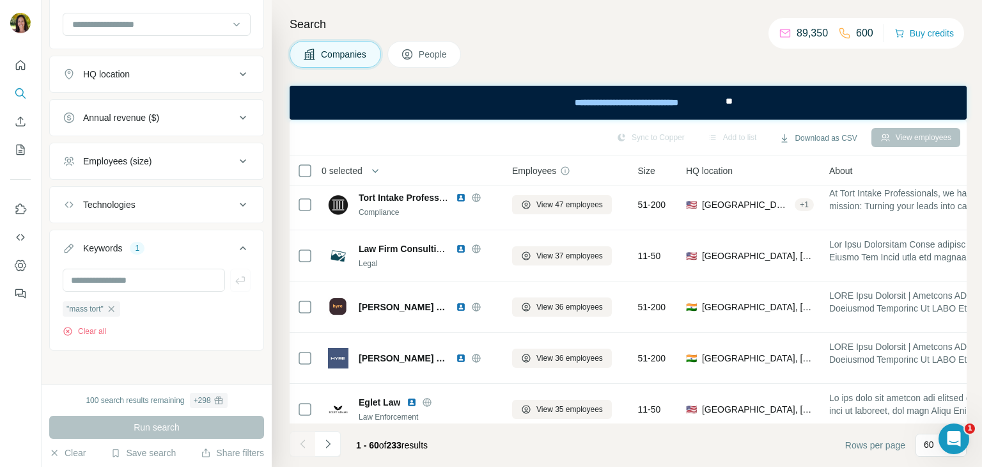
scroll to position [1029, 0]
